Goal: Ask a question

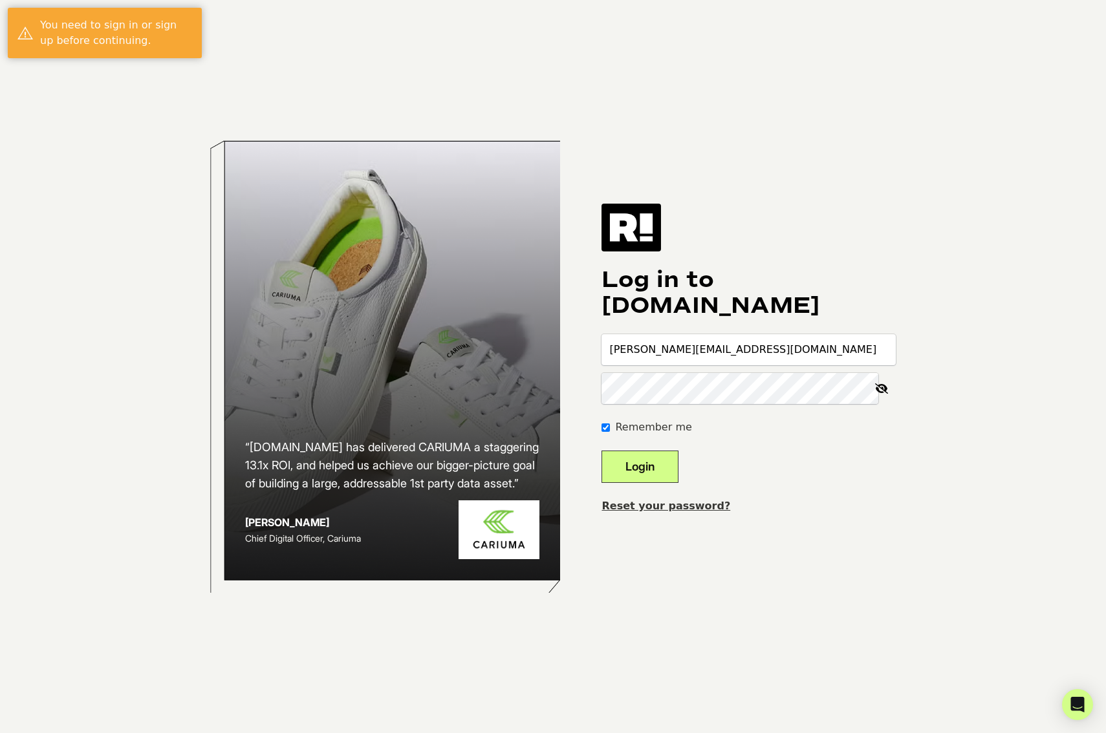
click at [678, 468] on button "Login" at bounding box center [640, 467] width 77 height 32
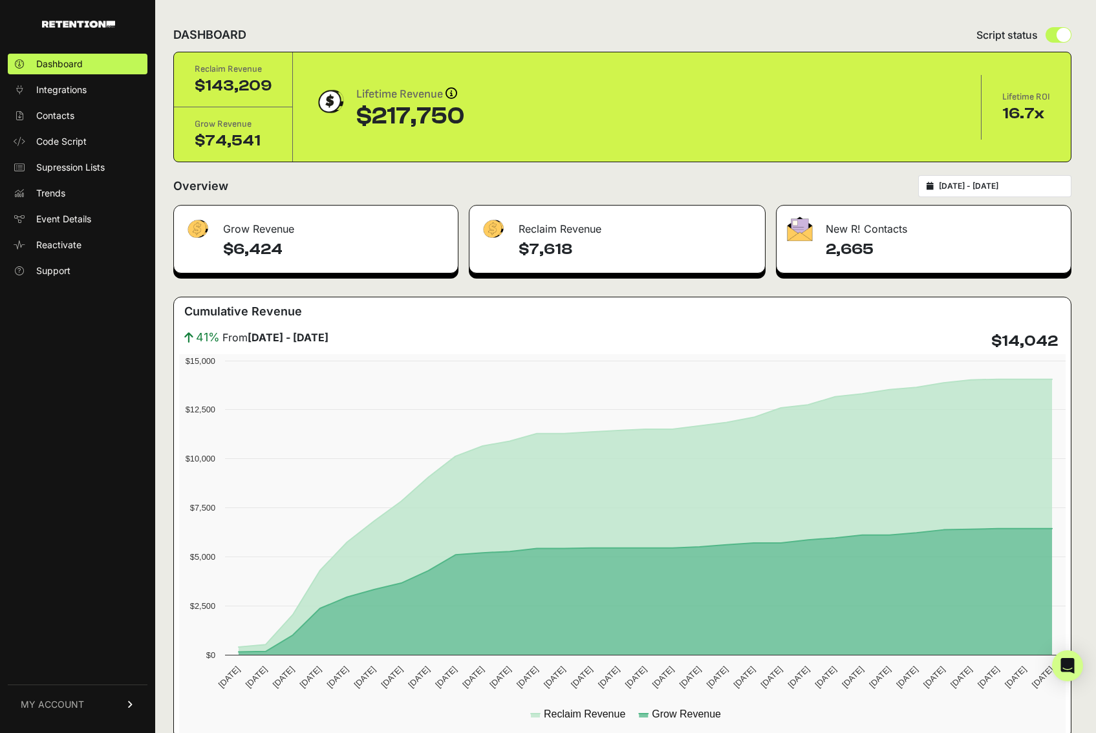
click at [629, 22] on div "DASHBOARD Script status" at bounding box center [622, 35] width 898 height 34
click at [878, 35] on div "DASHBOARD Script status" at bounding box center [622, 35] width 898 height 34
click at [1064, 666] on icon "Open Intercom Messenger" at bounding box center [1067, 666] width 15 height 17
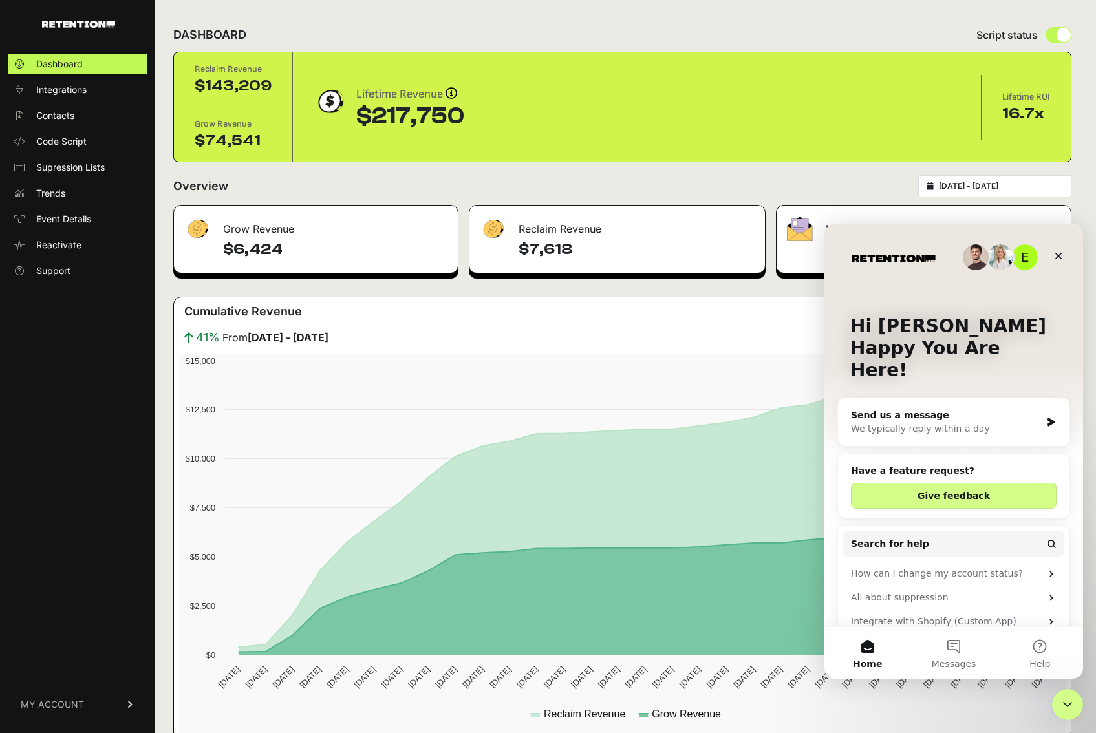
click at [929, 409] on div "Send us a message" at bounding box center [946, 416] width 190 height 14
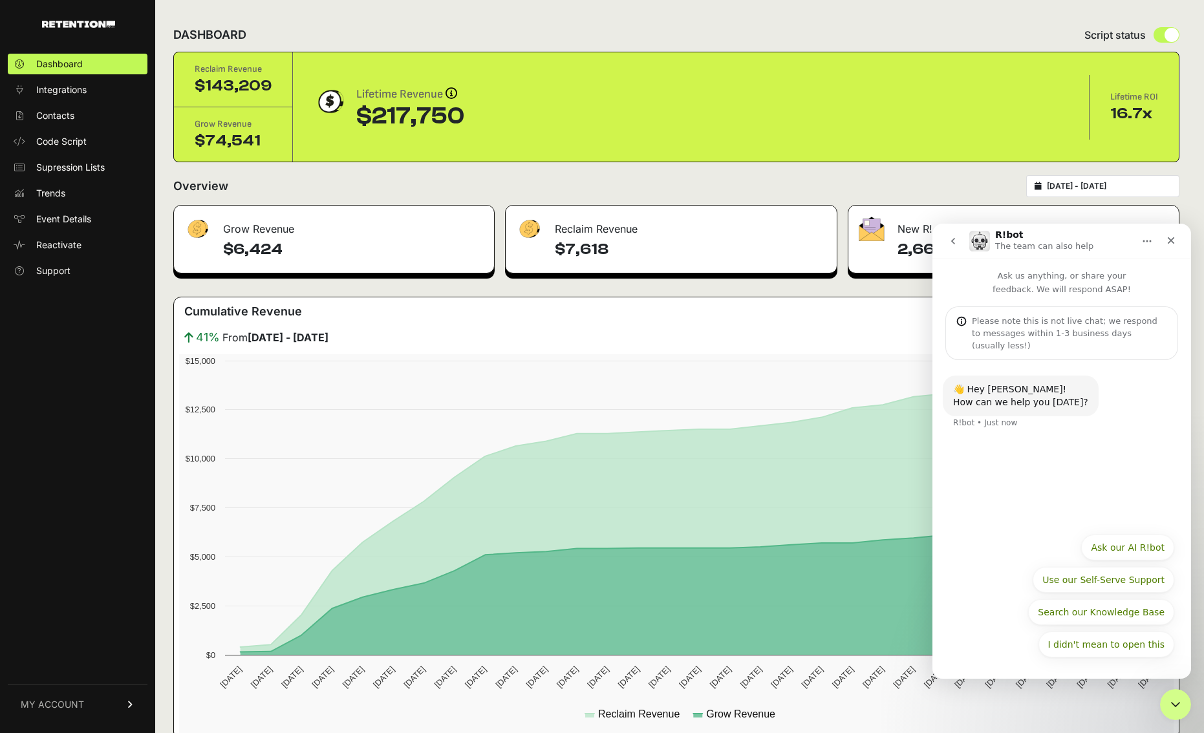
click at [758, 30] on div "DASHBOARD Script status" at bounding box center [676, 35] width 1006 height 34
click at [1096, 240] on icon "Close" at bounding box center [1171, 240] width 10 height 10
